Goal: Obtain resource: Download file/media

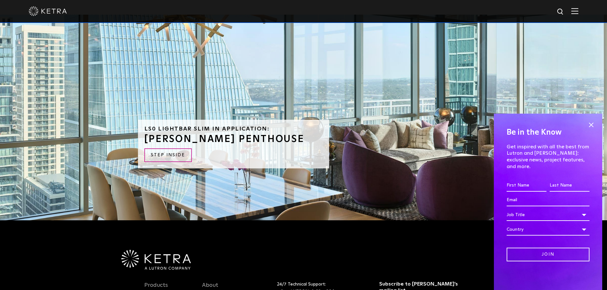
scroll to position [1503, 0]
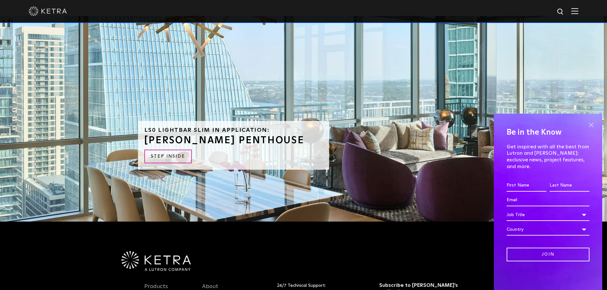
click at [590, 129] on span at bounding box center [591, 125] width 10 height 10
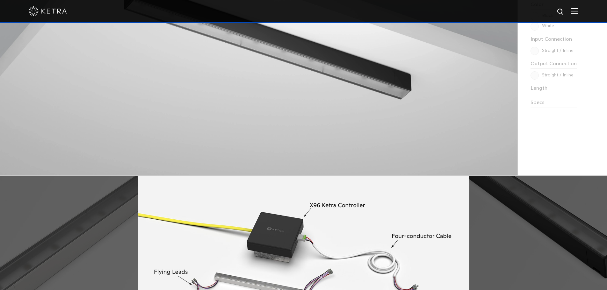
scroll to position [547, 0]
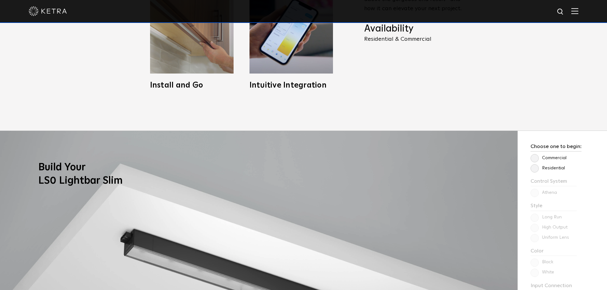
click at [534, 166] on label "Residential" at bounding box center [548, 168] width 34 height 5
click at [0, 0] on input "Residential" at bounding box center [0, 0] width 0 height 0
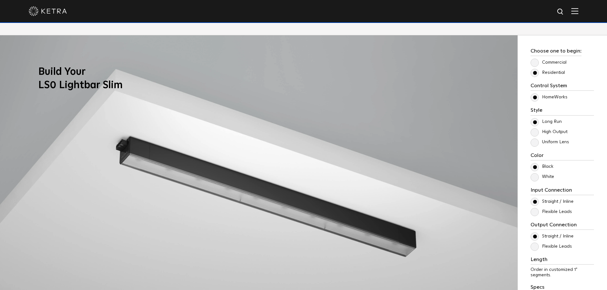
click at [534, 135] on label "High Output" at bounding box center [549, 131] width 37 height 5
click at [0, 0] on input "High Output" at bounding box center [0, 0] width 0 height 0
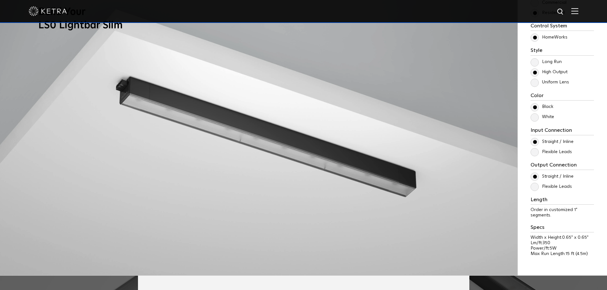
scroll to position [611, 0]
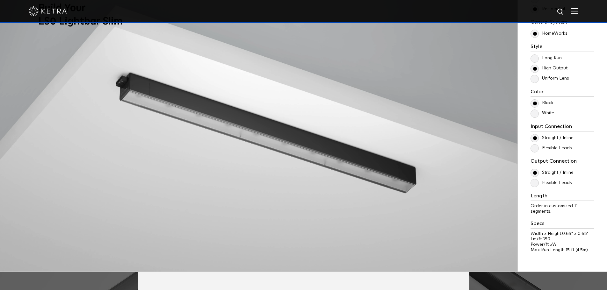
click at [536, 114] on label "White" at bounding box center [543, 113] width 24 height 5
click at [0, 0] on input "White" at bounding box center [0, 0] width 0 height 0
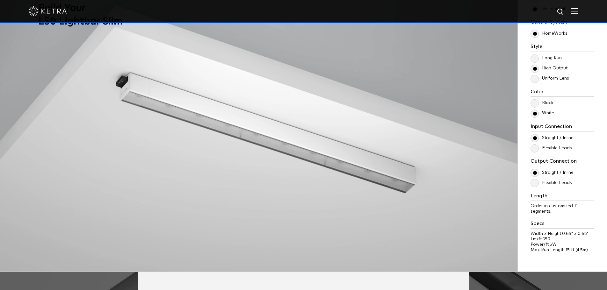
click at [533, 148] on label "Flexible Leads" at bounding box center [551, 148] width 41 height 5
click at [0, 0] on input "Flexible Leads" at bounding box center [0, 0] width 0 height 0
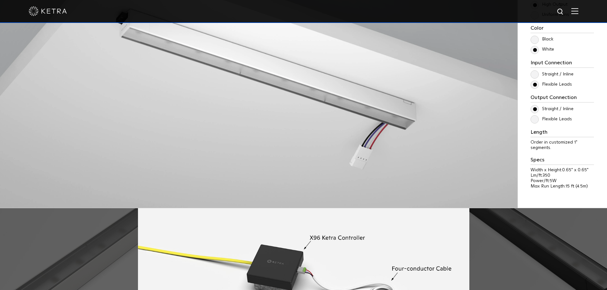
click at [534, 118] on label "Flexible Leads" at bounding box center [551, 119] width 41 height 5
click at [0, 0] on input "Flexible Leads" at bounding box center [0, 0] width 0 height 0
click at [534, 118] on label "Flexible Leads" at bounding box center [551, 119] width 41 height 5
click at [0, 0] on input "Flexible Leads" at bounding box center [0, 0] width 0 height 0
click at [537, 77] on label "Straight / Inline" at bounding box center [552, 74] width 43 height 5
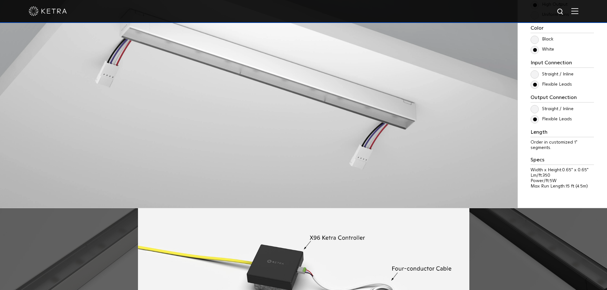
click at [0, 0] on input "Straight / Inline" at bounding box center [0, 0] width 0 height 0
click at [536, 110] on label "Straight / Inline" at bounding box center [552, 108] width 43 height 5
click at [0, 0] on input "Straight / Inline" at bounding box center [0, 0] width 0 height 0
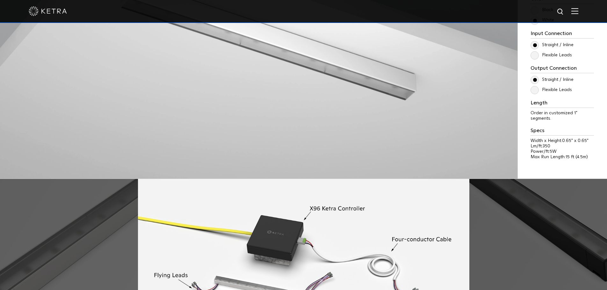
scroll to position [579, 0]
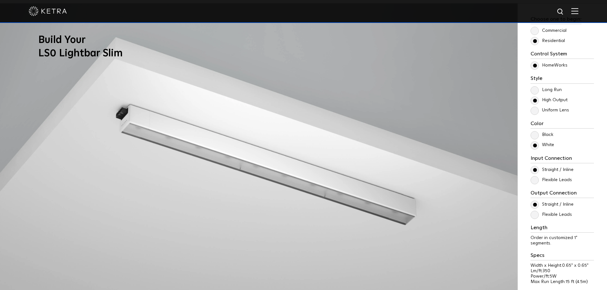
click at [535, 182] on label "Flexible Leads" at bounding box center [551, 179] width 41 height 5
click at [0, 0] on input "Flexible Leads" at bounding box center [0, 0] width 0 height 0
click at [535, 215] on label "Flexible Leads" at bounding box center [551, 214] width 41 height 5
click at [0, 0] on input "Flexible Leads" at bounding box center [0, 0] width 0 height 0
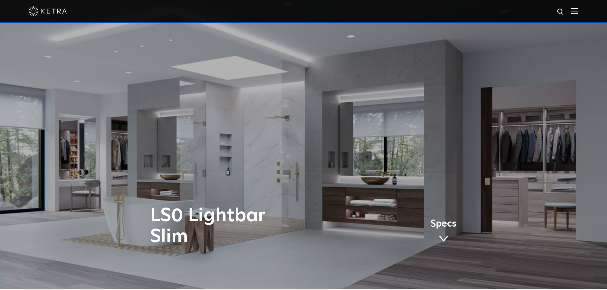
scroll to position [0, 0]
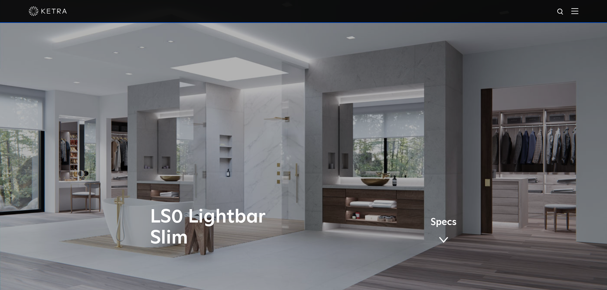
click at [447, 240] on span at bounding box center [444, 240] width 10 height 7
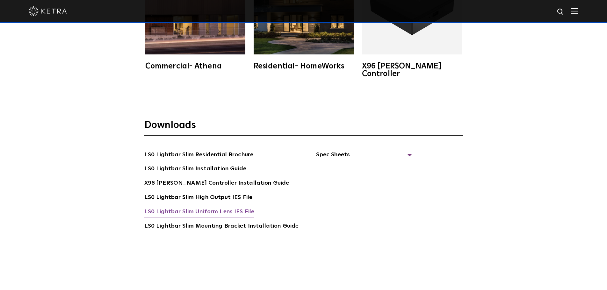
scroll to position [1232, 0]
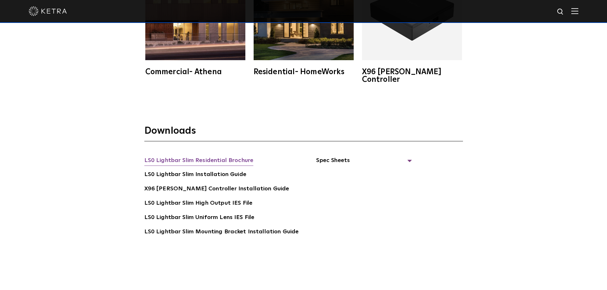
click at [187, 156] on link "LS0 Lightbar Slim Residential Brochure" at bounding box center [198, 161] width 109 height 10
